Goal: Obtain resource: Download file/media

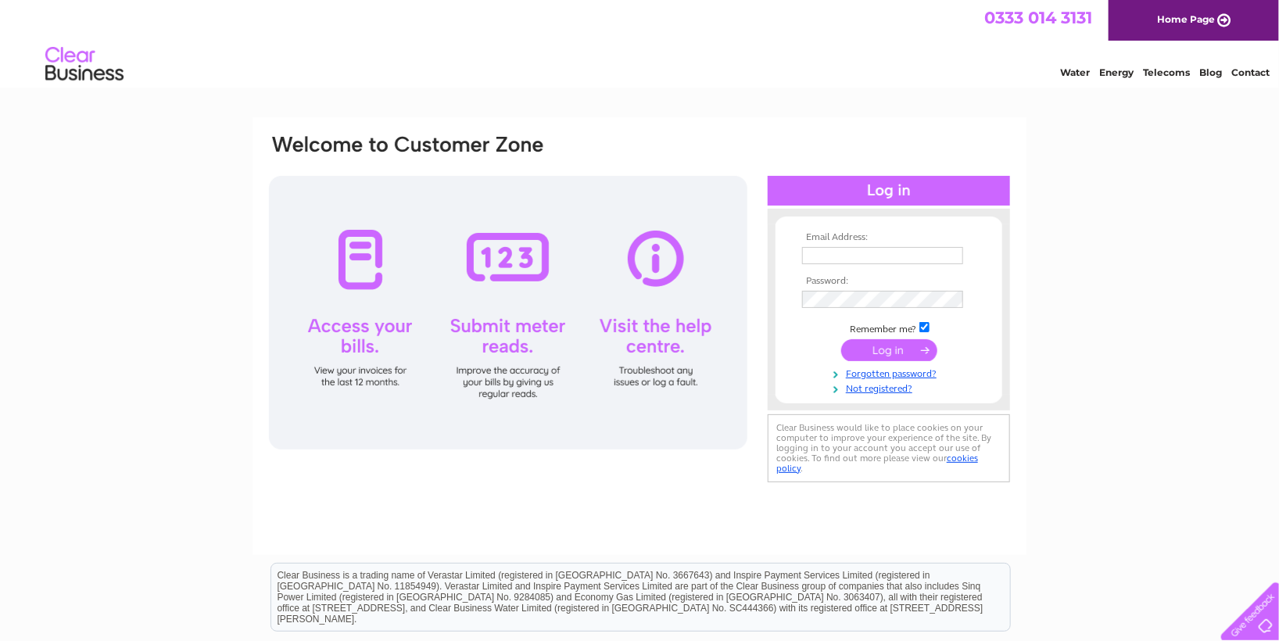
type input "[PERSON_NAME][EMAIL_ADDRESS][DOMAIN_NAME]"
click at [880, 347] on input "submit" at bounding box center [889, 350] width 96 height 22
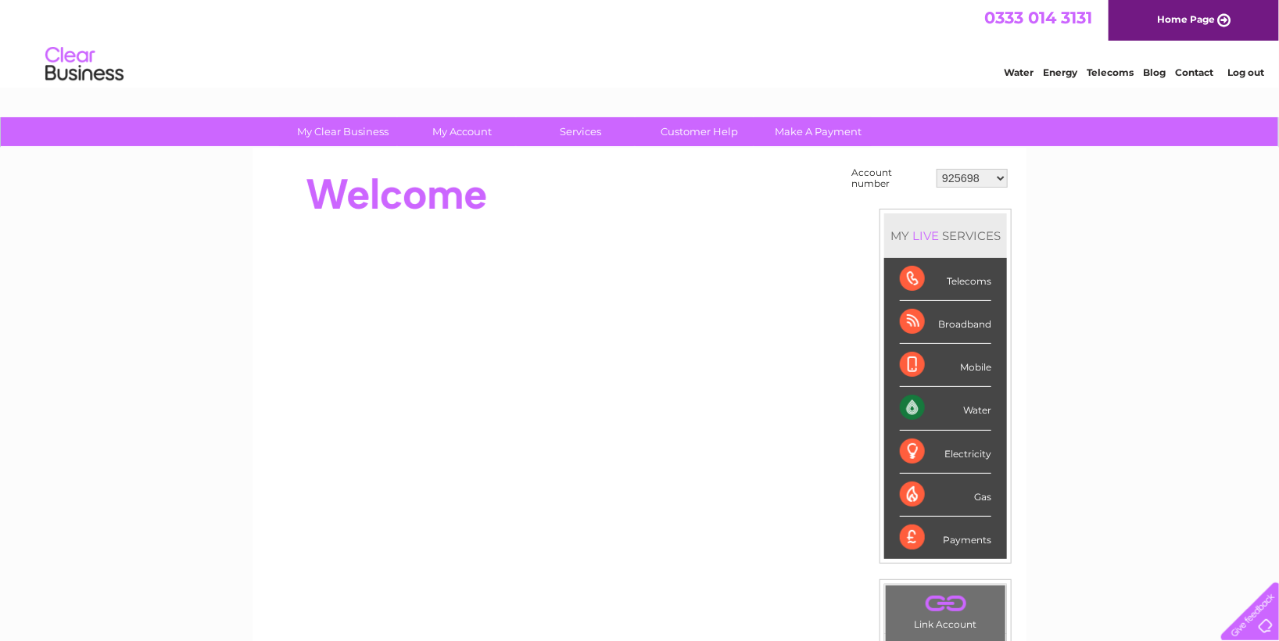
drag, startPoint x: 976, startPoint y: 176, endPoint x: 918, endPoint y: 179, distance: 57.9
click at [976, 175] on select "925698 934462 934831 938572 941363 942374 952730 966731 966770 967205 971927 97…" at bounding box center [971, 178] width 71 height 19
click at [988, 171] on select "925698 934462 934831 938572 941363 942374 952730 966731 966770 967205 971927 97…" at bounding box center [971, 178] width 71 height 19
click at [988, 177] on select "925698 934462 934831 938572 941363 942374 952730 966731 966770 967205 971927 97…" at bounding box center [971, 178] width 71 height 19
click at [979, 181] on select "925698 934462 934831 938572 941363 942374 952730 966731 966770 967205 971927 97…" at bounding box center [971, 178] width 71 height 19
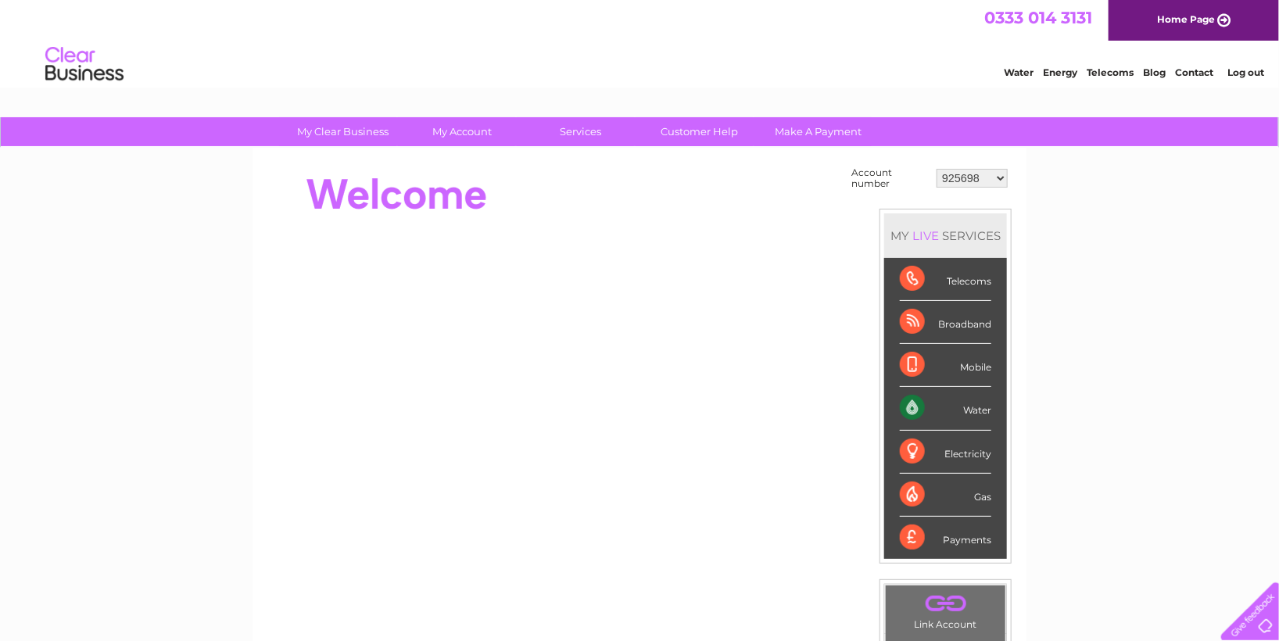
select select "30319725"
click at [936, 169] on select "925698 934462 934831 938572 941363 942374 952730 966731 966770 967205 971927 97…" at bounding box center [971, 178] width 71 height 19
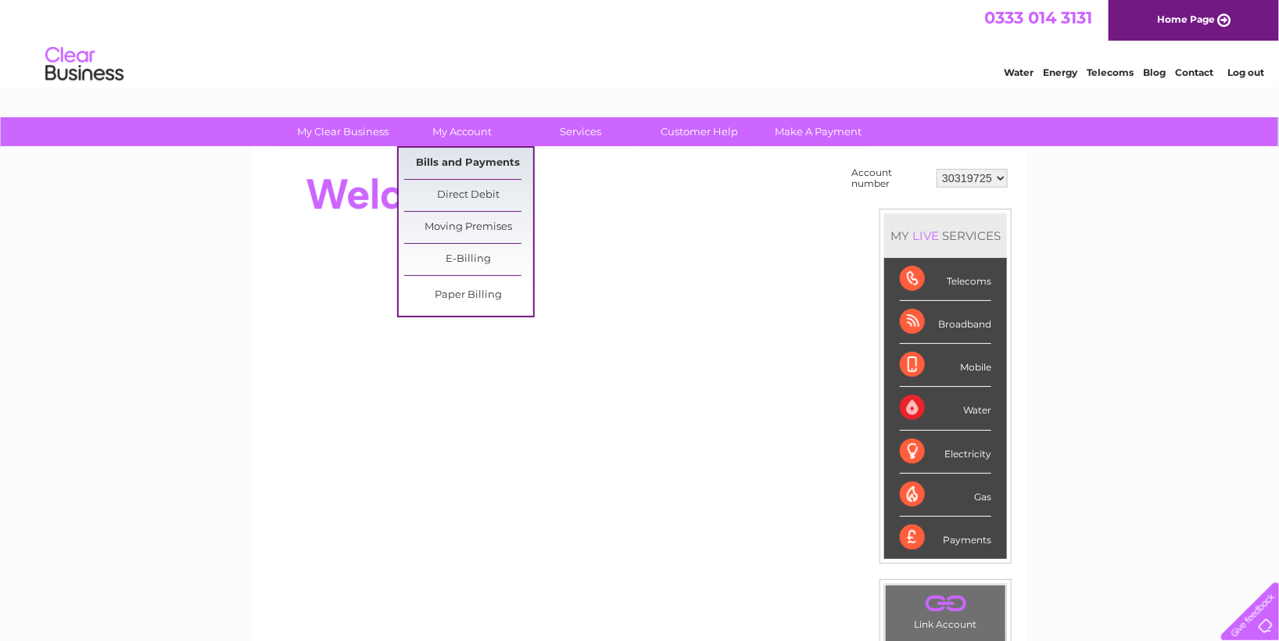
click at [465, 166] on link "Bills and Payments" at bounding box center [468, 163] width 129 height 31
click at [467, 164] on link "Bills and Payments" at bounding box center [468, 163] width 129 height 31
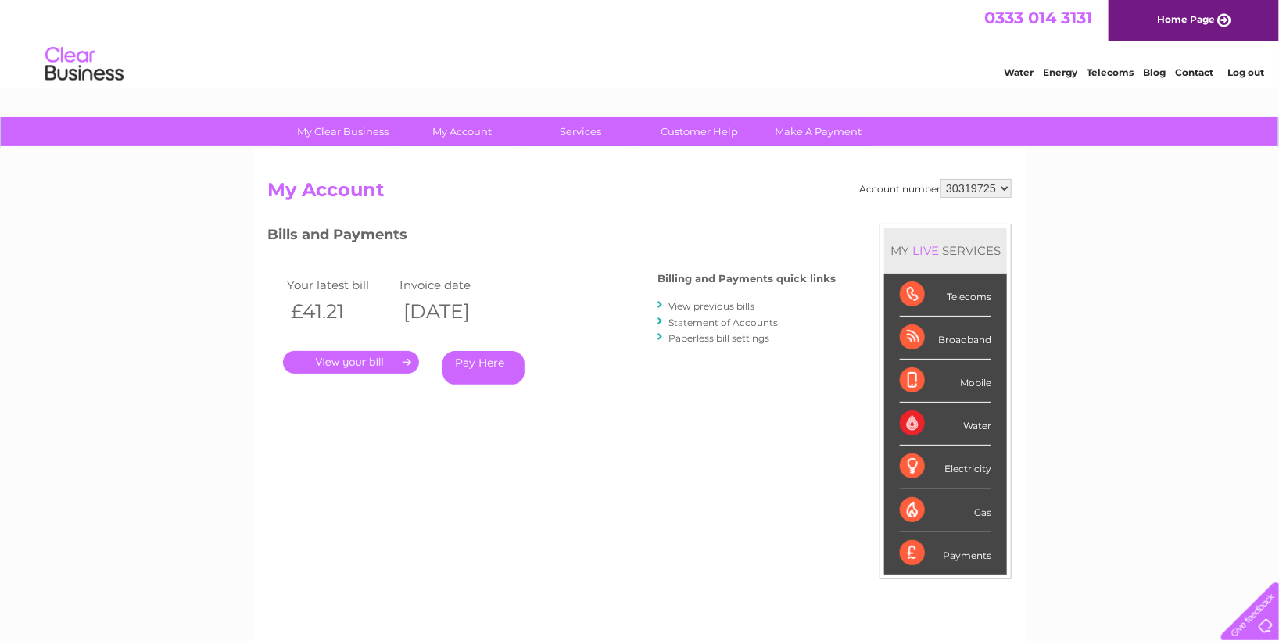
click at [714, 300] on link "View previous bills" at bounding box center [711, 306] width 86 height 12
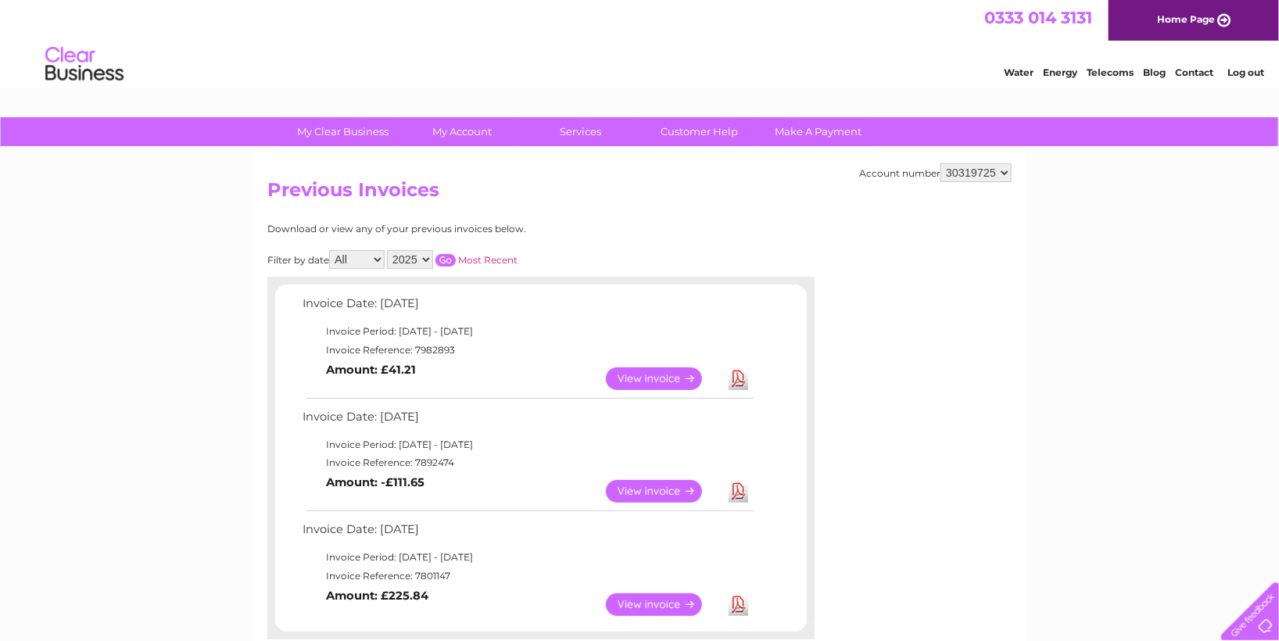
click at [743, 375] on link "Download" at bounding box center [738, 378] width 20 height 23
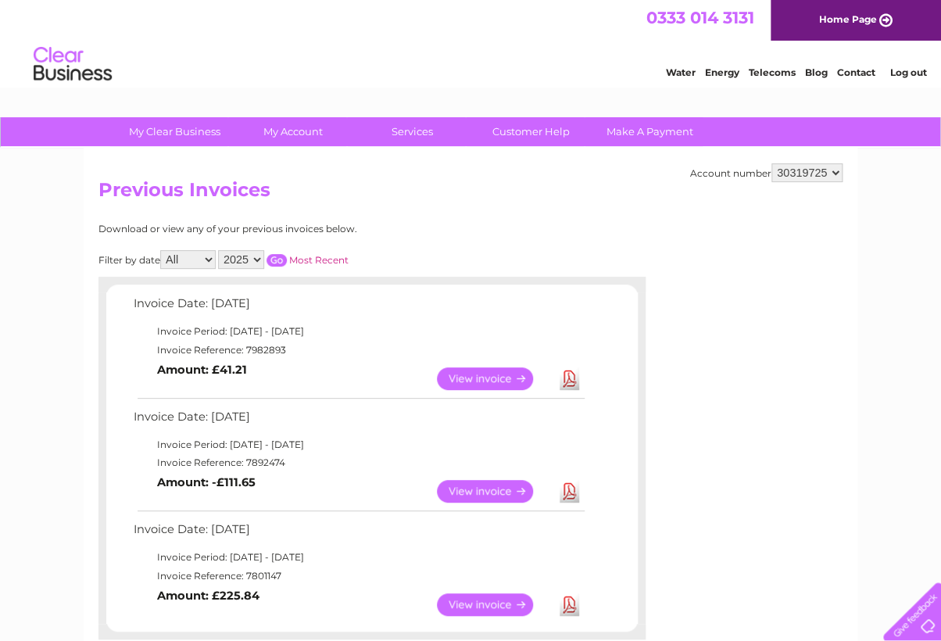
click at [669, 245] on div "Account number 925698 934462 934831 938572 941363 942374 952730 966731 966770 9…" at bounding box center [471, 426] width 774 height 557
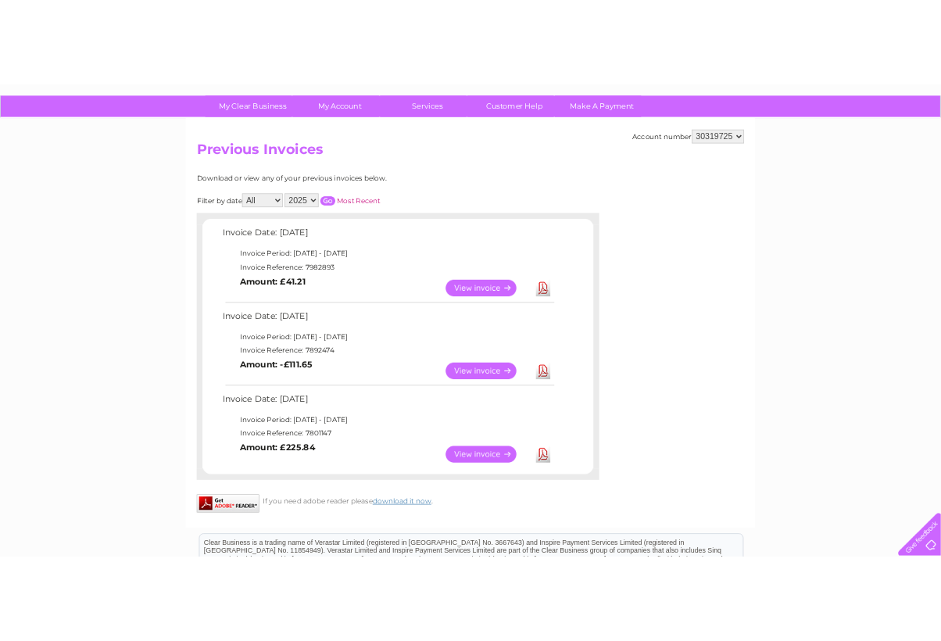
scroll to position [174, 0]
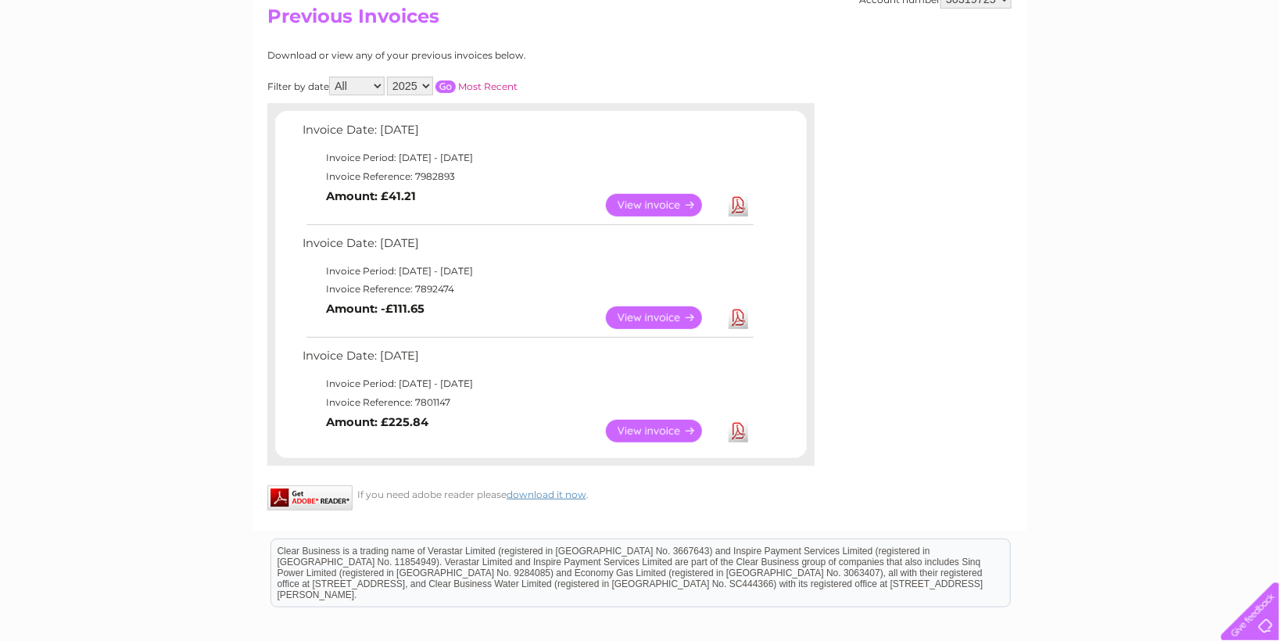
click at [409, 77] on select "2025" at bounding box center [410, 86] width 46 height 19
click at [740, 310] on link "Download" at bounding box center [738, 317] width 20 height 23
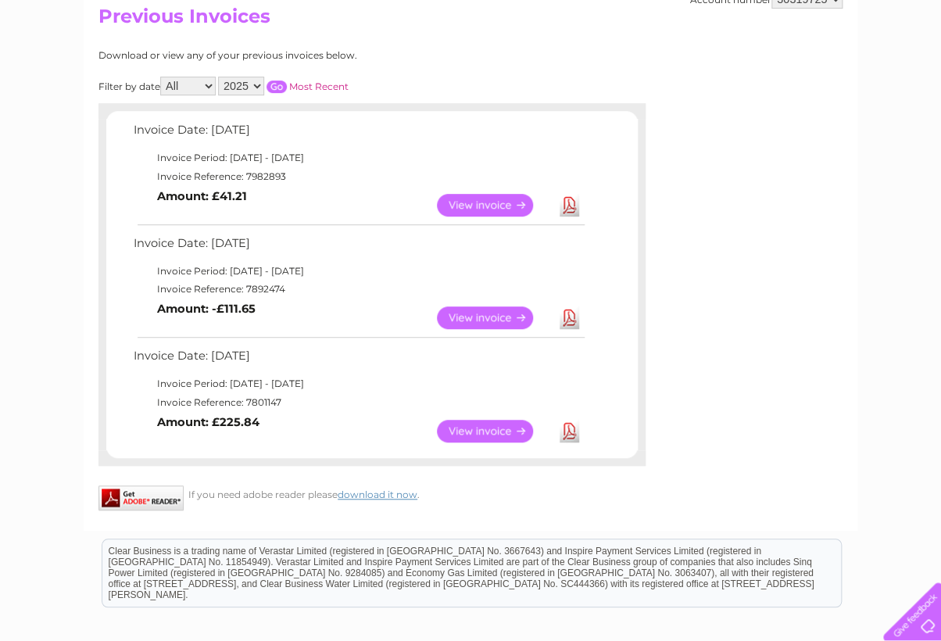
click at [563, 202] on link "Download" at bounding box center [570, 205] width 20 height 23
click at [565, 435] on link "Download" at bounding box center [570, 431] width 20 height 23
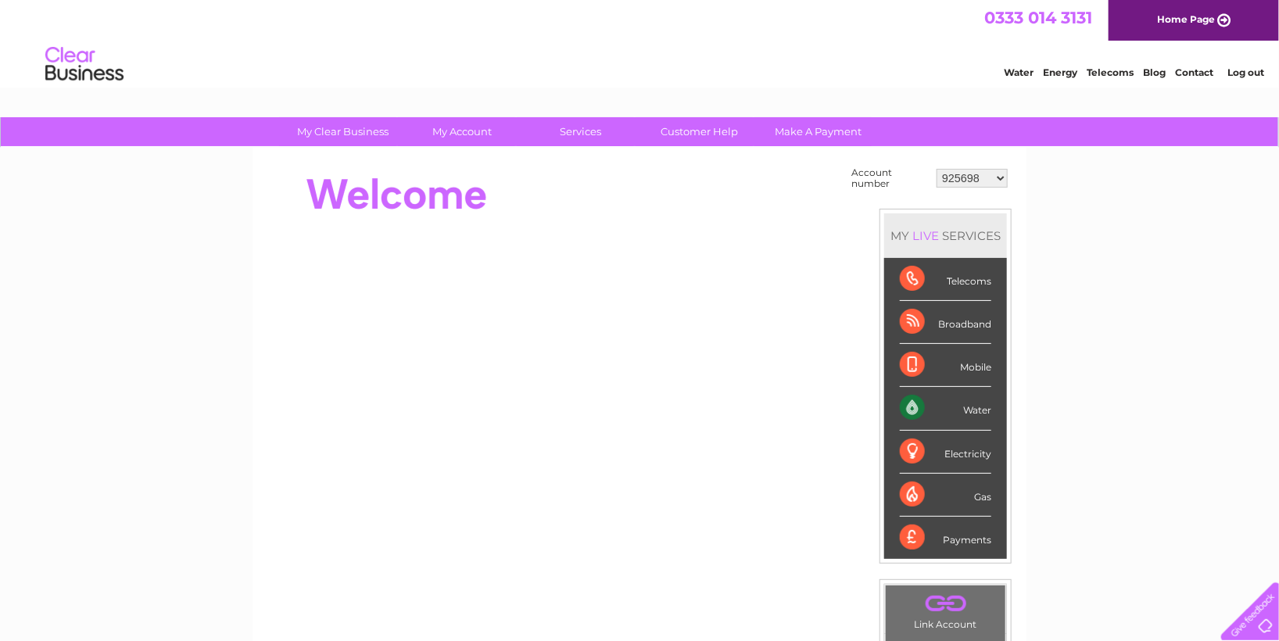
click at [989, 177] on select "925698 934462 934831 938572 941363 942374 952730 966731 966770 967205 971927 97…" at bounding box center [971, 178] width 71 height 19
select select "30294015"
click at [936, 169] on select "925698 934462 934831 938572 941363 942374 952730 966731 966770 967205 971927 97…" at bounding box center [971, 178] width 71 height 19
click at [980, 183] on select "925698 934462 934831 938572 941363 942374 952730 966731 966770 967205 971927 97…" at bounding box center [971, 178] width 71 height 19
click at [974, 170] on select "925698 934462 934831 938572 941363 942374 952730 966731 966770 967205 971927 97…" at bounding box center [971, 178] width 71 height 19
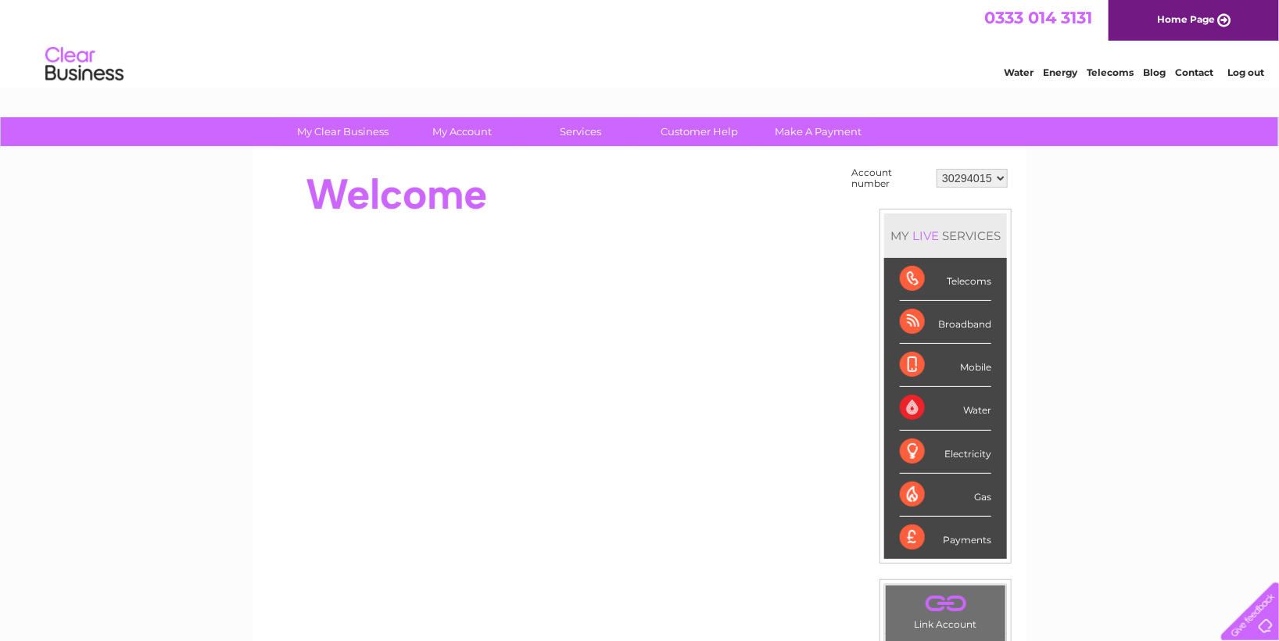
select select "30299135"
click at [936, 169] on select "925698 934462 934831 938572 941363 942374 952730 966731 966770 967205 971927 97…" at bounding box center [971, 178] width 71 height 19
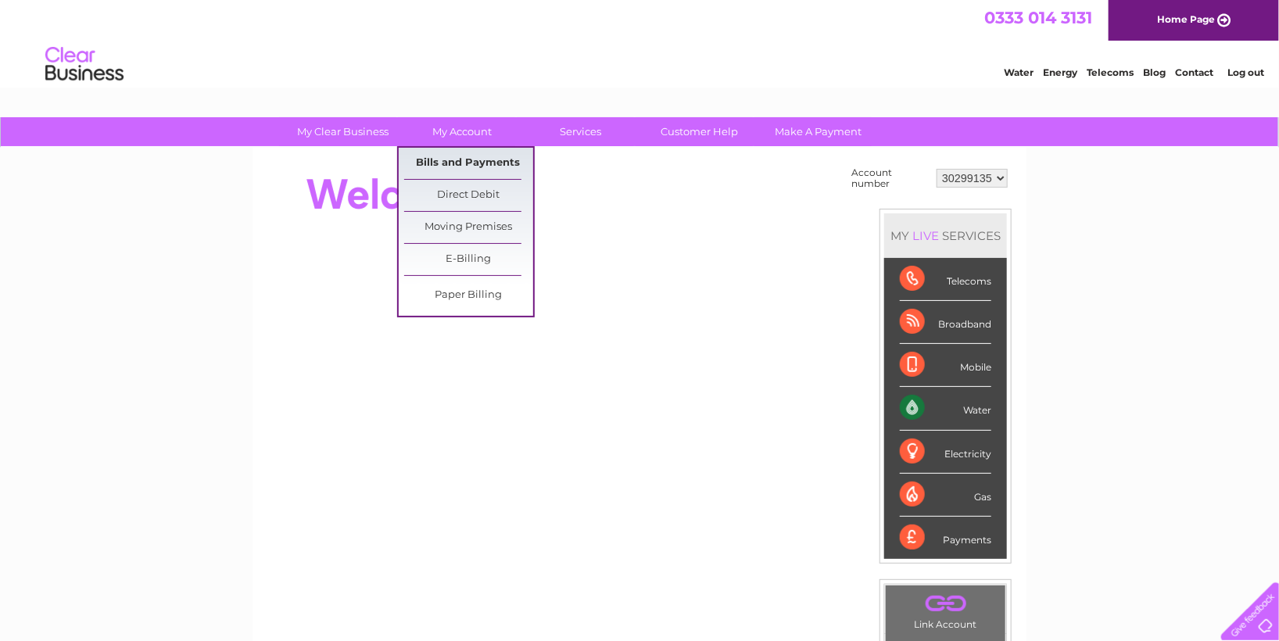
click at [464, 163] on link "Bills and Payments" at bounding box center [468, 163] width 129 height 31
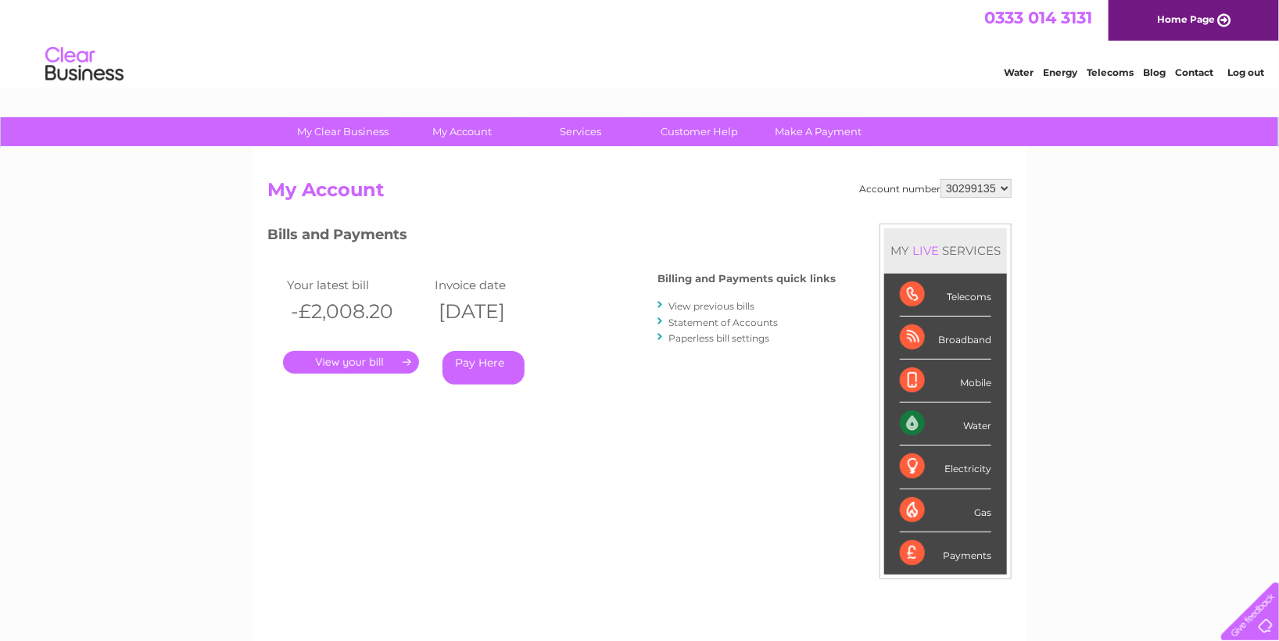
click at [726, 302] on link "View previous bills" at bounding box center [711, 306] width 86 height 12
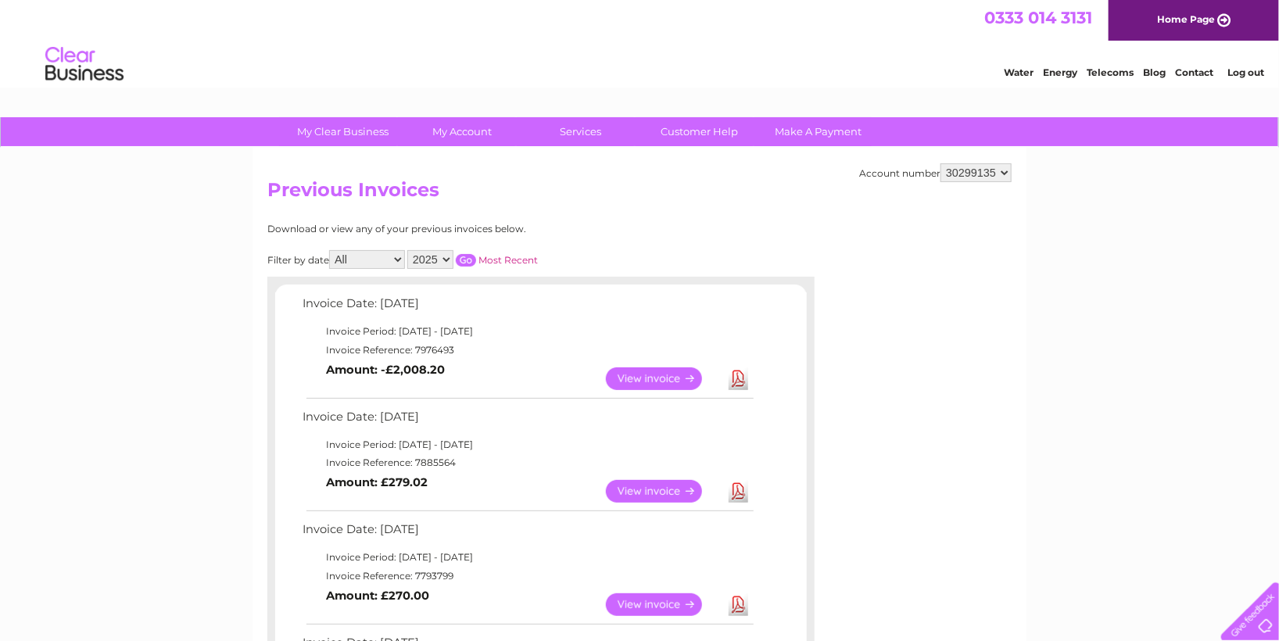
click at [734, 381] on link "Download" at bounding box center [738, 378] width 20 height 23
